Goal: Information Seeking & Learning: Learn about a topic

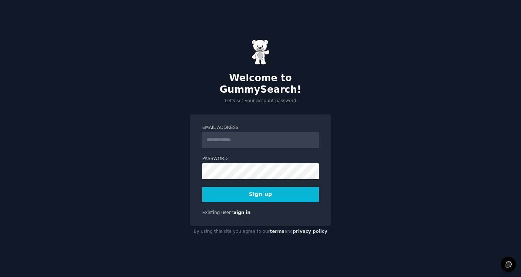
click at [236, 132] on input "Email Address" at bounding box center [260, 140] width 116 height 16
type input "**********"
click at [224, 187] on button "Sign up" at bounding box center [260, 194] width 116 height 15
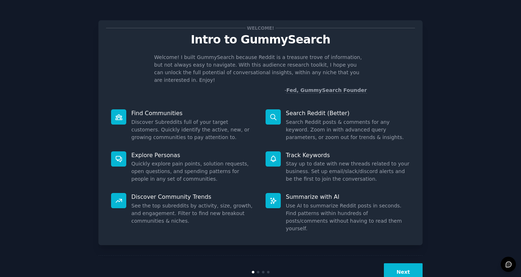
click at [407, 263] on button "Next" at bounding box center [403, 272] width 39 height 18
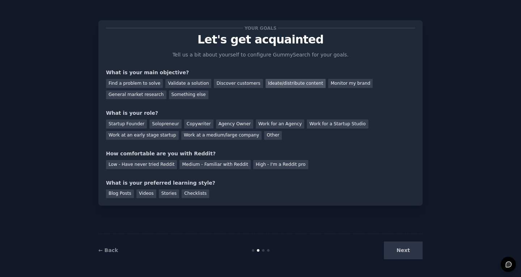
click at [265, 82] on div "Ideate/distribute content" at bounding box center [295, 83] width 60 height 9
click at [231, 80] on div "Discover customers" at bounding box center [238, 83] width 49 height 9
click at [271, 87] on div "Ideate/distribute content" at bounding box center [295, 83] width 60 height 9
click at [230, 81] on div "Discover customers" at bounding box center [238, 83] width 49 height 9
click at [123, 127] on div "Startup Founder" at bounding box center [126, 123] width 41 height 9
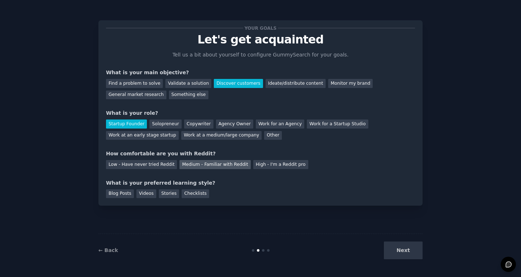
click at [193, 167] on div "Medium - Familiar with Reddit" at bounding box center [214, 164] width 71 height 9
click at [143, 164] on div "Low - Have never tried Reddit" at bounding box center [141, 164] width 71 height 9
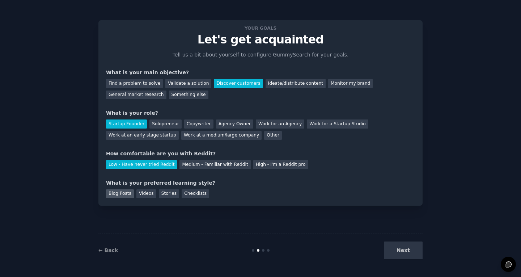
click at [122, 196] on div "Blog Posts" at bounding box center [120, 193] width 28 height 9
click at [181, 196] on div "Checklists" at bounding box center [194, 193] width 27 height 9
click at [126, 196] on div "Blog Posts" at bounding box center [120, 193] width 28 height 9
click at [408, 252] on button "Next" at bounding box center [403, 250] width 39 height 18
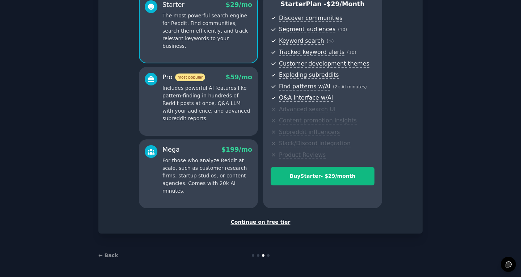
click at [266, 221] on div "Continue on free tier" at bounding box center [260, 222] width 309 height 8
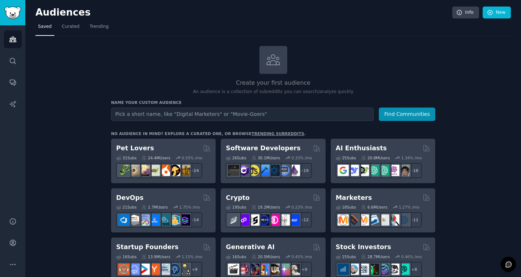
click at [329, 117] on input "text" at bounding box center [242, 113] width 262 height 13
type input "polska"
click at [379, 107] on button "Find Communities" at bounding box center [407, 113] width 56 height 13
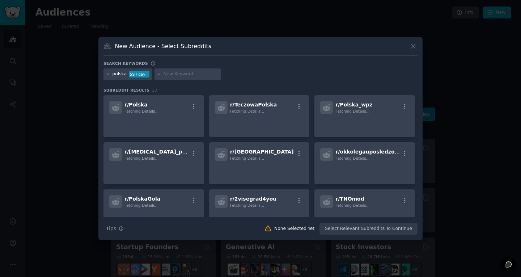
click at [412, 48] on icon at bounding box center [413, 46] width 8 height 8
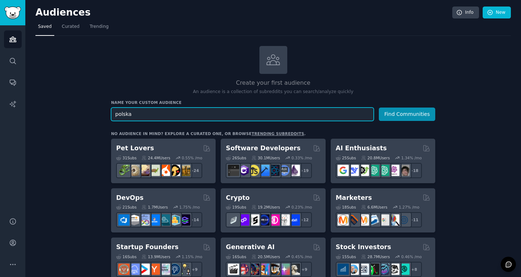
click at [379, 107] on button "Find Communities" at bounding box center [407, 113] width 56 height 13
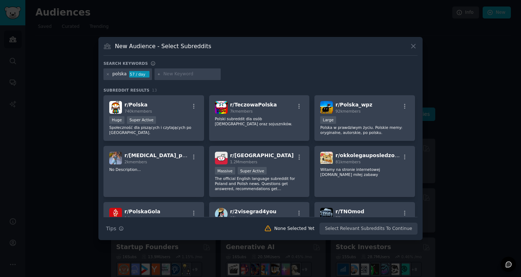
click at [236, 56] on div "New Audience - Select Subreddits Search keywords [GEOGRAPHIC_DATA] 57 / day Sub…" at bounding box center [260, 138] width 324 height 203
click at [171, 73] on input "text" at bounding box center [190, 74] width 55 height 7
click at [240, 77] on div "polska 57 / day" at bounding box center [260, 75] width 314 height 14
click at [146, 76] on div "57 / day" at bounding box center [139, 74] width 20 height 7
click at [133, 75] on div "57 / day" at bounding box center [139, 74] width 20 height 7
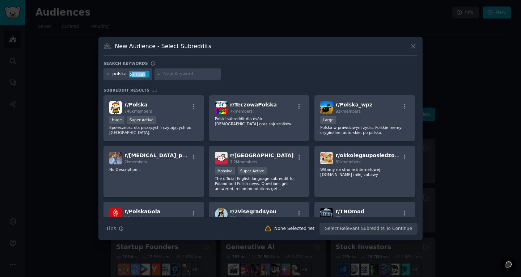
drag, startPoint x: 130, startPoint y: 75, endPoint x: 170, endPoint y: 76, distance: 39.8
click at [154, 76] on div "polska 57 / day" at bounding box center [260, 75] width 314 height 14
click at [170, 76] on input "text" at bounding box center [190, 74] width 55 height 7
type input "praca"
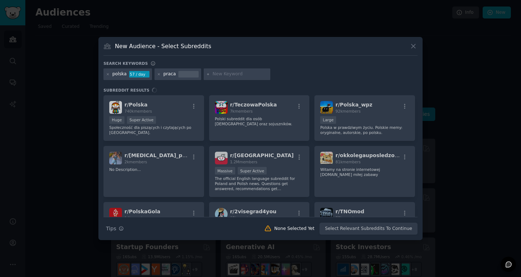
click at [288, 69] on div "polska 57 / day praca" at bounding box center [260, 75] width 314 height 14
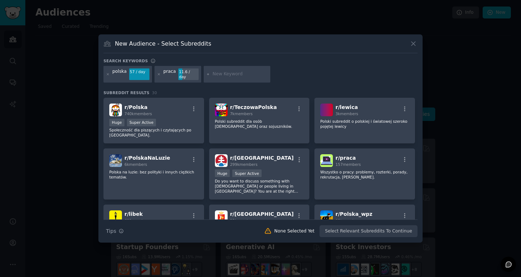
click at [208, 91] on h3 "Subreddit Results 30" at bounding box center [260, 92] width 314 height 5
click at [208, 90] on h3 "Subreddit Results 30" at bounding box center [260, 92] width 314 height 5
click at [214, 73] on input "text" at bounding box center [240, 74] width 55 height 7
click at [181, 61] on div "Search keywords" at bounding box center [260, 62] width 314 height 8
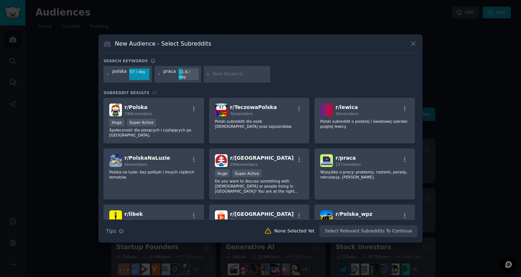
click at [180, 75] on div "11.6 / day" at bounding box center [188, 74] width 20 height 12
click at [179, 75] on div "11.6 / day" at bounding box center [188, 74] width 20 height 12
click at [187, 77] on div "praca 11.6 / day" at bounding box center [177, 74] width 47 height 17
click at [206, 74] on icon at bounding box center [208, 74] width 4 height 4
click at [209, 69] on div at bounding box center [237, 74] width 67 height 17
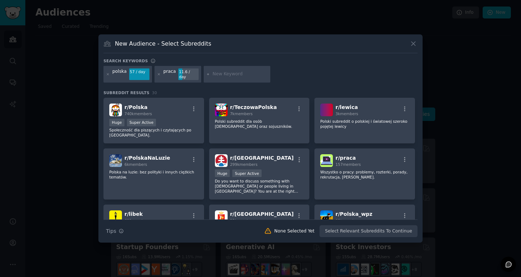
click at [217, 74] on input "text" at bounding box center [240, 74] width 55 height 7
click at [107, 74] on icon at bounding box center [108, 74] width 4 height 4
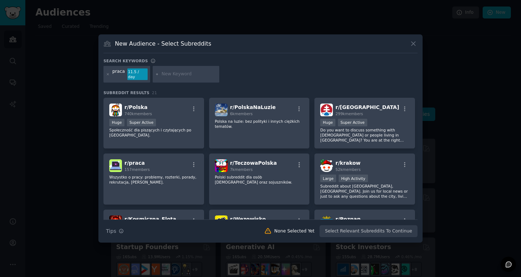
click at [178, 70] on div at bounding box center [186, 74] width 67 height 17
click at [179, 74] on input "text" at bounding box center [189, 74] width 55 height 7
type input "s"
type input "Problemy z pracą"
click at [258, 71] on input "text" at bounding box center [263, 74] width 55 height 7
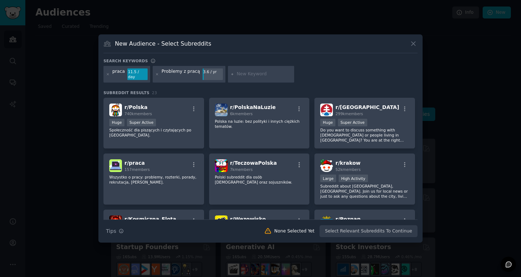
click at [299, 73] on div "praca 11.5 / day Problemy z pracą 3.6 / yr" at bounding box center [260, 75] width 314 height 19
click at [157, 74] on icon at bounding box center [157, 74] width 4 height 4
click at [173, 74] on input "text" at bounding box center [189, 74] width 55 height 7
type input "k"
type input "rozmowa rekrutacyjna"
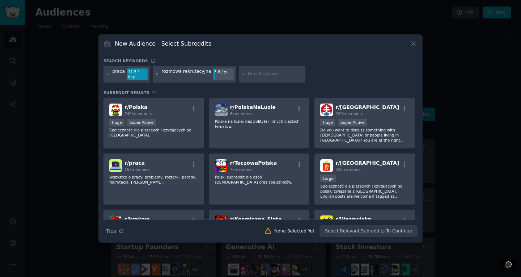
click at [155, 75] on icon at bounding box center [157, 74] width 4 height 4
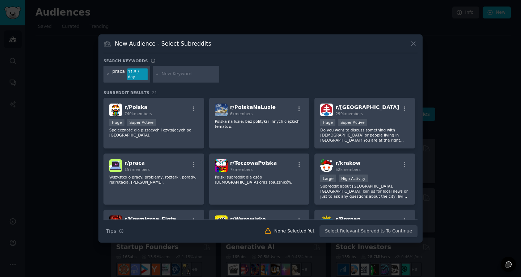
click at [193, 73] on input "text" at bounding box center [189, 74] width 55 height 7
click at [230, 73] on div "praca 11.5 / day" at bounding box center [260, 75] width 314 height 19
drag, startPoint x: 414, startPoint y: 48, endPoint x: 324, endPoint y: 83, distance: 96.7
click at [335, 105] on div "New Audience - Select Subreddits Search keywords praca 11.5 / day Subreddit Res…" at bounding box center [260, 138] width 324 height 208
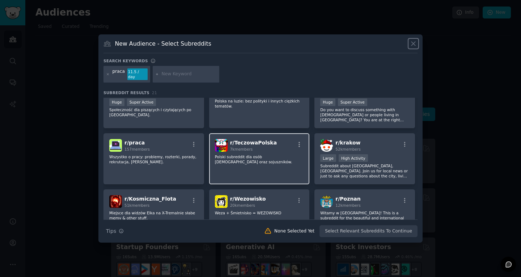
scroll to position [36, 0]
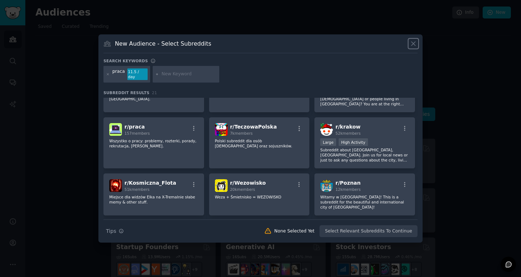
click at [413, 47] on icon at bounding box center [413, 44] width 8 height 8
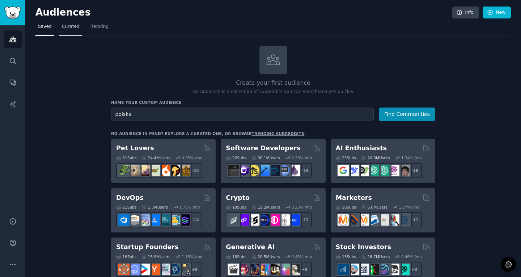
click at [64, 29] on span "Curated" at bounding box center [71, 26] width 18 height 7
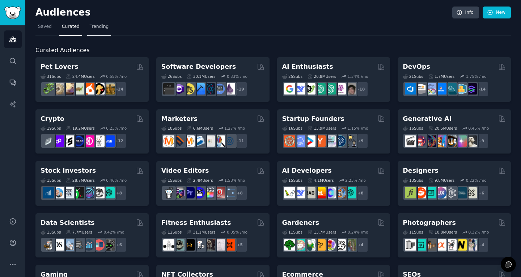
click at [93, 31] on link "Trending" at bounding box center [99, 28] width 24 height 15
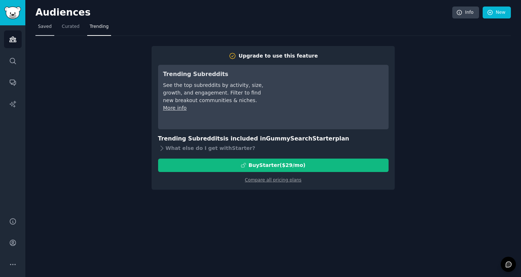
click at [44, 28] on span "Saved" at bounding box center [45, 26] width 14 height 7
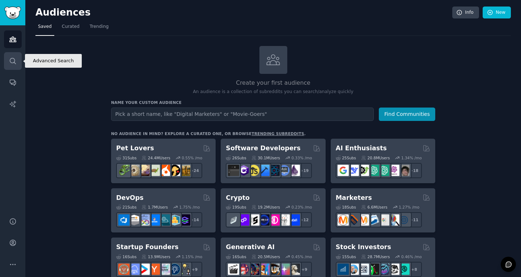
click at [11, 63] on icon "Sidebar" at bounding box center [13, 61] width 8 height 8
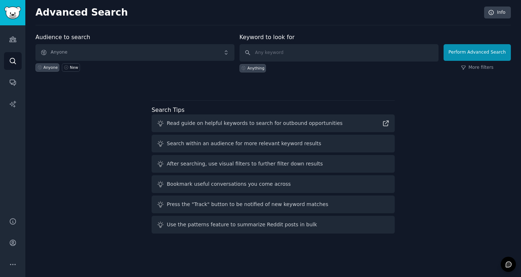
click at [170, 125] on div "Read guide on helpful keywords to search for outbound opportunities" at bounding box center [255, 123] width 176 height 8
drag, startPoint x: 170, startPoint y: 125, endPoint x: 246, endPoint y: 125, distance: 76.3
click at [246, 125] on div "Read guide on helpful keywords to search for outbound opportunities" at bounding box center [255, 123] width 176 height 8
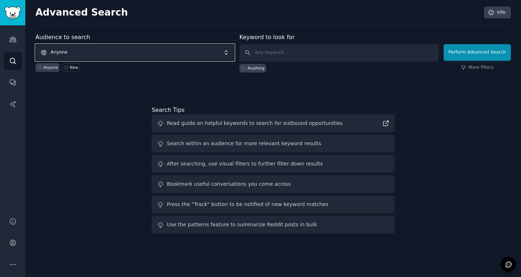
click at [121, 48] on span "Anyone" at bounding box center [134, 52] width 199 height 17
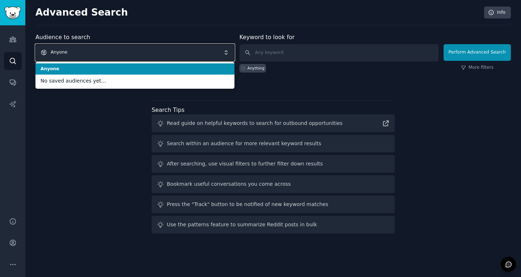
click at [121, 48] on span "Anyone" at bounding box center [134, 52] width 199 height 17
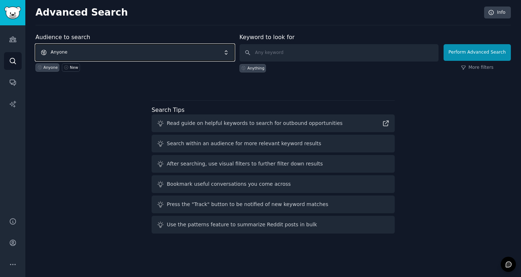
click at [70, 56] on span "Anyone" at bounding box center [134, 52] width 199 height 17
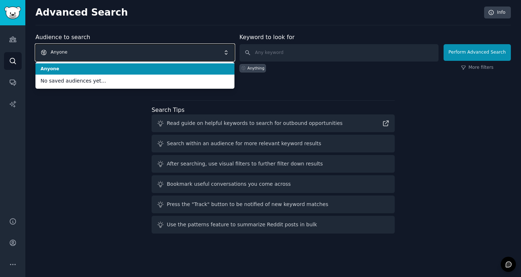
click at [94, 52] on span "Anyone" at bounding box center [134, 52] width 199 height 17
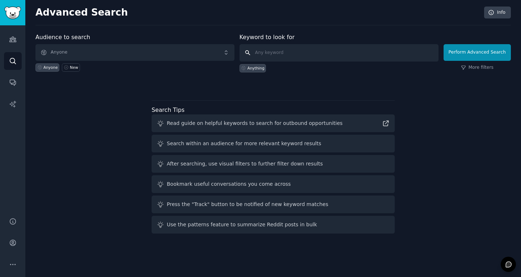
click at [292, 58] on input "text" at bounding box center [338, 52] width 199 height 17
click at [283, 24] on div "Advanced Search Info" at bounding box center [272, 16] width 475 height 19
drag, startPoint x: 256, startPoint y: 35, endPoint x: 268, endPoint y: 35, distance: 12.3
click at [265, 35] on label "Keyword to look for" at bounding box center [266, 37] width 55 height 7
click at [296, 33] on div "Keyword to look for Anything" at bounding box center [338, 52] width 199 height 39
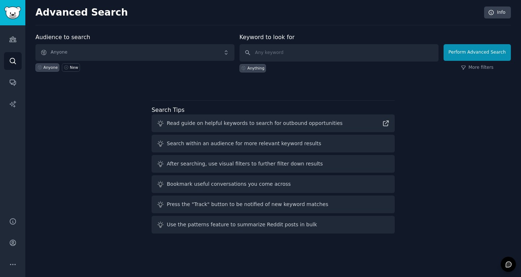
click at [272, 62] on div "Anything" at bounding box center [338, 66] width 199 height 11
click at [275, 56] on input "text" at bounding box center [338, 52] width 199 height 17
drag, startPoint x: 343, startPoint y: 68, endPoint x: 77, endPoint y: 85, distance: 267.0
click at [338, 68] on div "Anything" at bounding box center [338, 66] width 199 height 11
click at [9, 98] on link "AI Reports" at bounding box center [13, 104] width 18 height 18
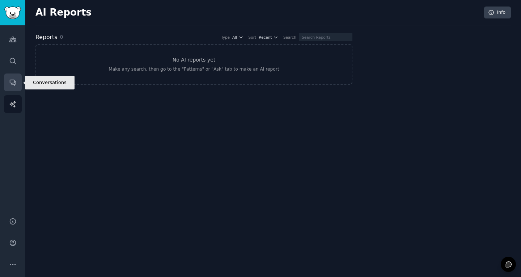
click at [17, 87] on link "Conversations" at bounding box center [13, 82] width 18 height 18
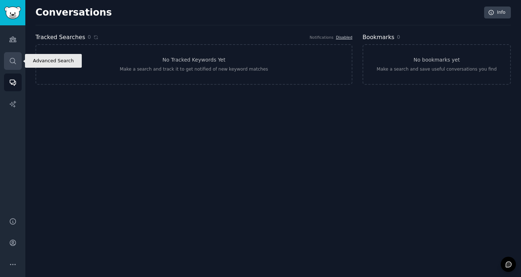
click at [14, 61] on icon "Sidebar" at bounding box center [13, 61] width 8 height 8
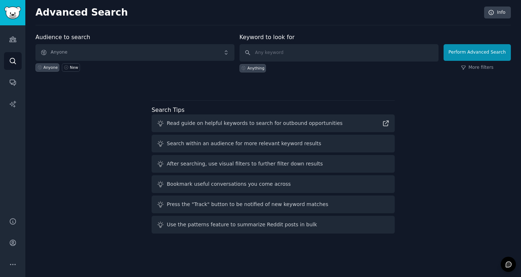
click at [458, 198] on div "Audience to search Anyone Anyone New Keyword to look for Anything Perform Advan…" at bounding box center [272, 134] width 475 height 203
click at [346, 84] on div at bounding box center [272, 84] width 475 height 5
click at [320, 94] on div "Audience to search Anyone Anyone New Keyword to look for Anything Perform Advan…" at bounding box center [272, 134] width 475 height 203
